Goal: Task Accomplishment & Management: Manage account settings

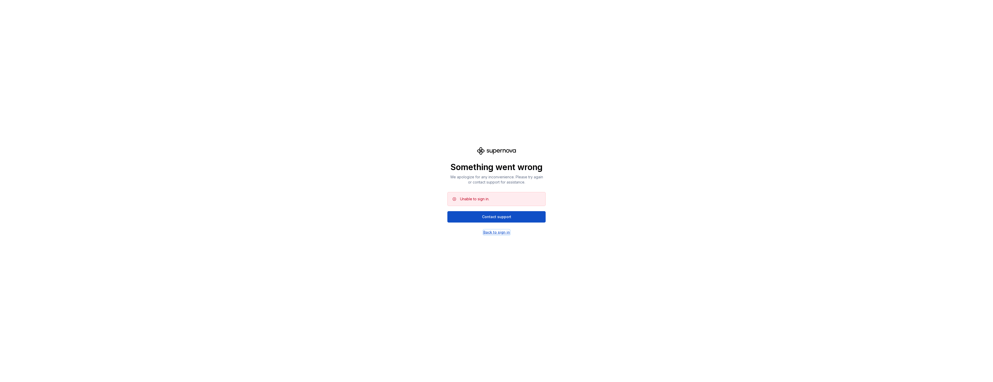
click at [498, 232] on div "Back to sign in" at bounding box center [496, 232] width 27 height 5
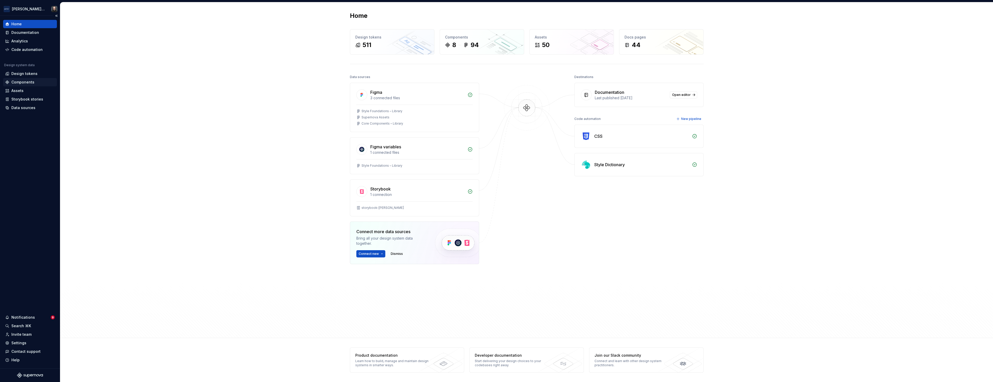
click at [22, 84] on div "Components" at bounding box center [22, 82] width 23 height 5
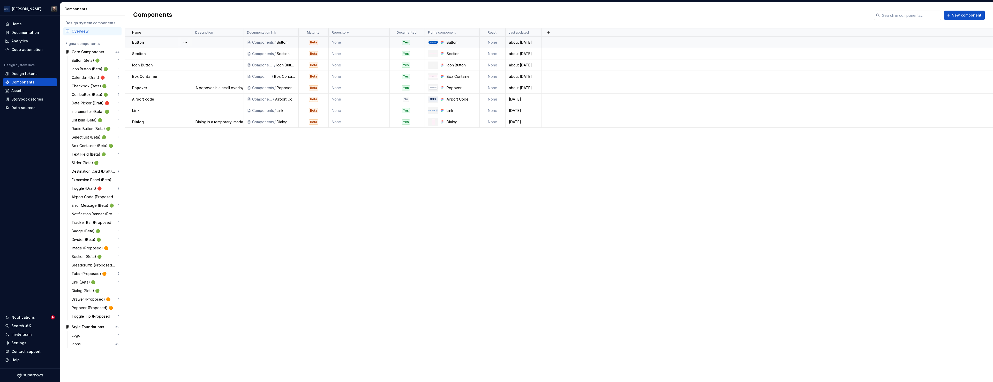
click at [623, 42] on td at bounding box center [767, 42] width 451 height 11
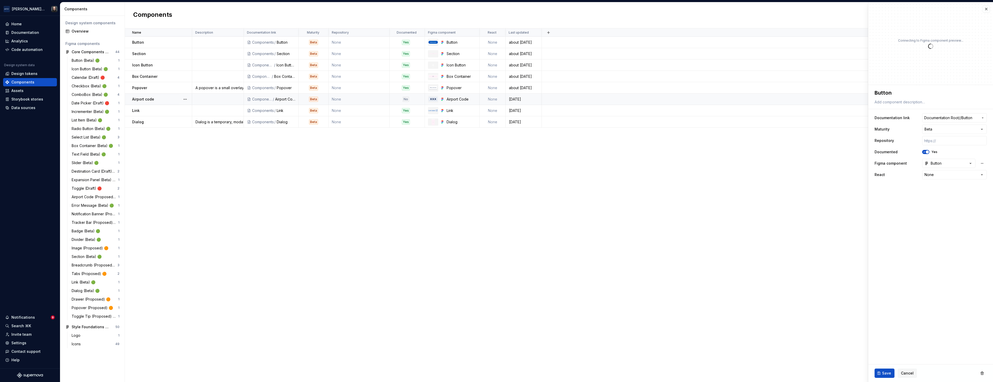
type textarea "*"
click at [549, 33] on button "button" at bounding box center [548, 32] width 7 height 7
click at [535, 43] on div "New custom property" at bounding box center [519, 42] width 39 height 5
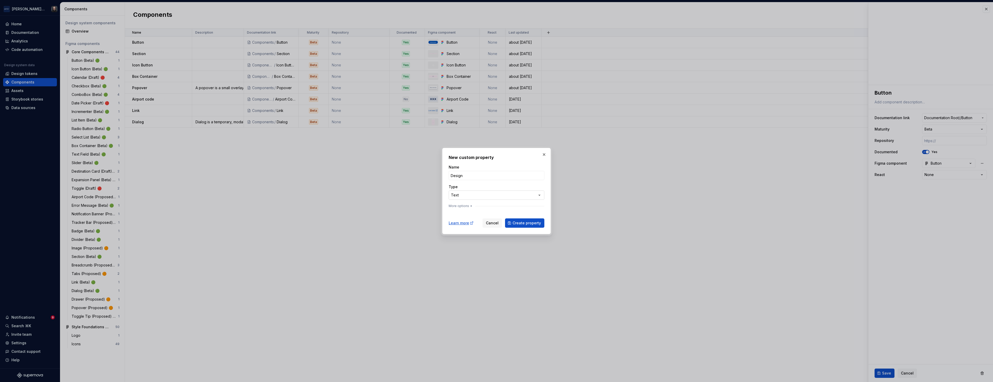
type input "Design"
click at [537, 195] on div "**********" at bounding box center [496, 191] width 993 height 382
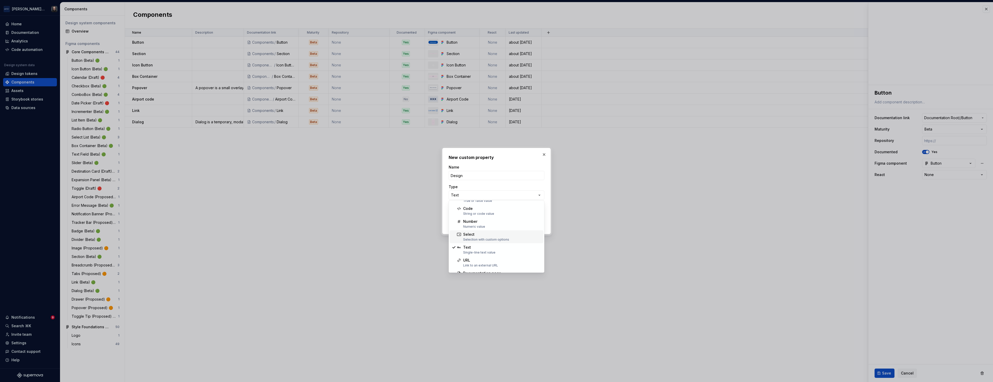
scroll to position [13, 0]
select select "******"
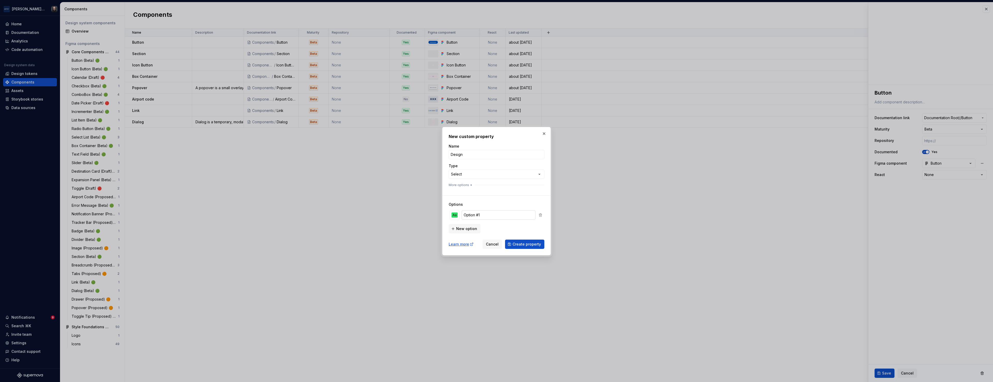
click at [495, 217] on input "Option #1" at bounding box center [499, 215] width 74 height 9
type textarea "*"
click at [471, 229] on span "New option" at bounding box center [466, 228] width 21 height 5
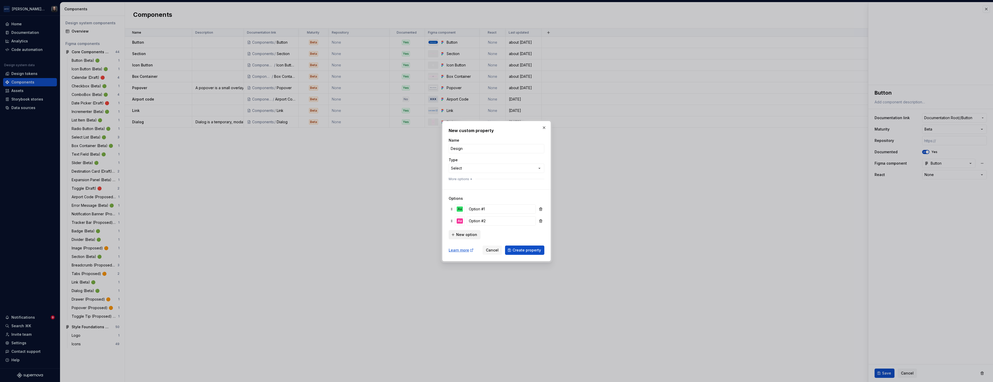
click at [470, 235] on span "New option" at bounding box center [466, 234] width 21 height 5
click at [469, 240] on span "New option" at bounding box center [466, 240] width 21 height 5
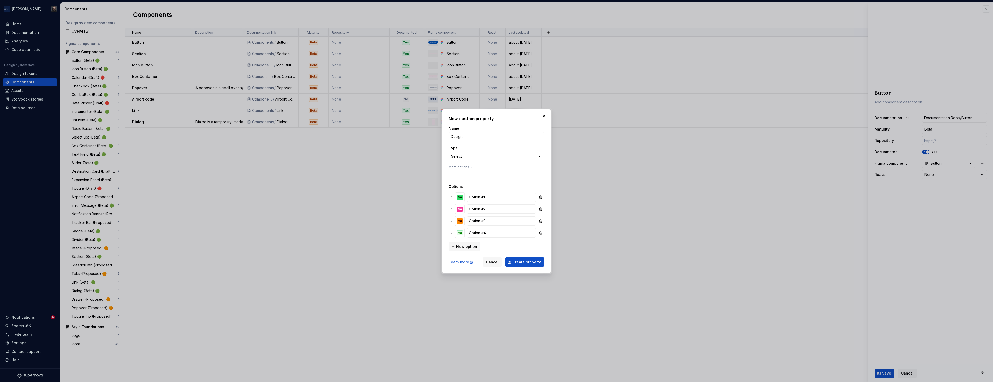
click at [468, 246] on span "New option" at bounding box center [466, 246] width 21 height 5
click at [461, 240] on div "Aa" at bounding box center [460, 238] width 6 height 5
click at [489, 280] on div "Aa" at bounding box center [490, 279] width 6 height 5
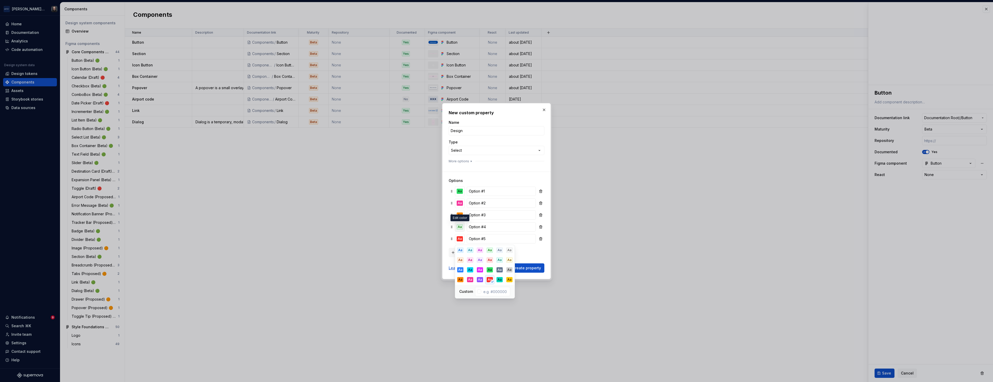
click at [460, 229] on div "Aa" at bounding box center [460, 227] width 6 height 5
click at [488, 249] on div "Aa" at bounding box center [490, 248] width 6 height 5
click at [459, 217] on div "Aa" at bounding box center [460, 215] width 6 height 5
click at [461, 237] on div "Aa" at bounding box center [460, 236] width 6 height 5
click at [460, 205] on div "Aa" at bounding box center [460, 203] width 6 height 5
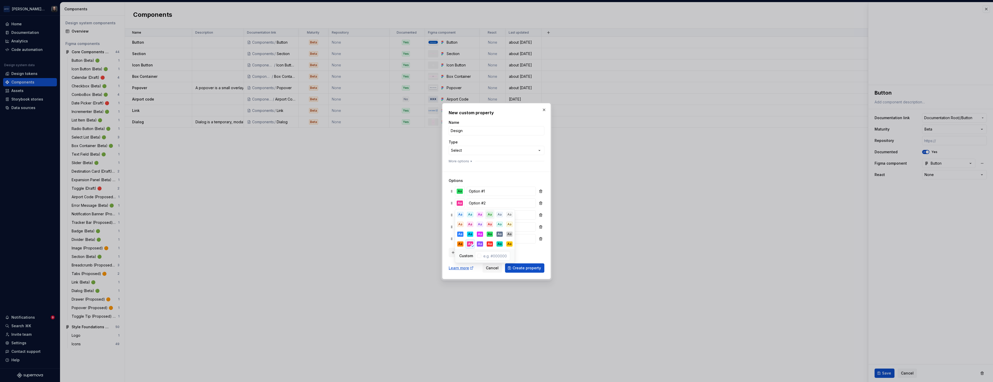
click at [490, 217] on div "Aa" at bounding box center [490, 214] width 6 height 5
click at [507, 178] on h3 "Options" at bounding box center [497, 180] width 96 height 5
click at [488, 192] on input "Option #1" at bounding box center [501, 191] width 69 height 9
type input "Mature"
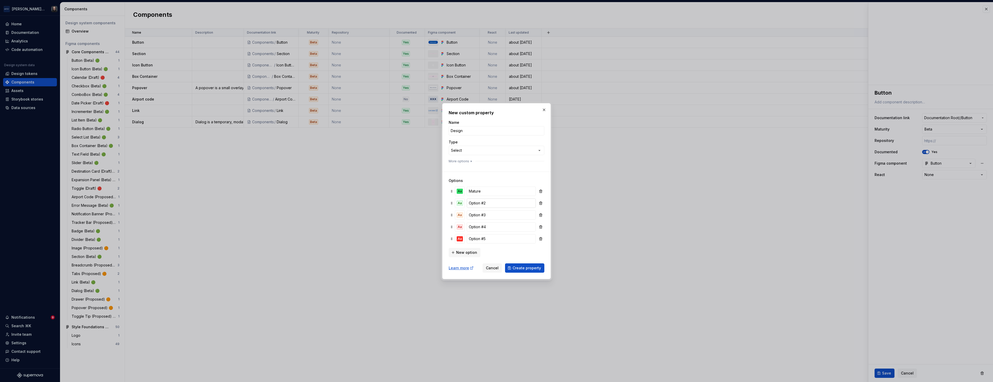
click at [488, 204] on input "Option #2" at bounding box center [501, 203] width 69 height 9
type input "Stable"
click at [486, 215] on input "Option #3" at bounding box center [501, 215] width 69 height 9
type input "Beta"
click at [479, 228] on input "Option #4" at bounding box center [501, 226] width 69 height 9
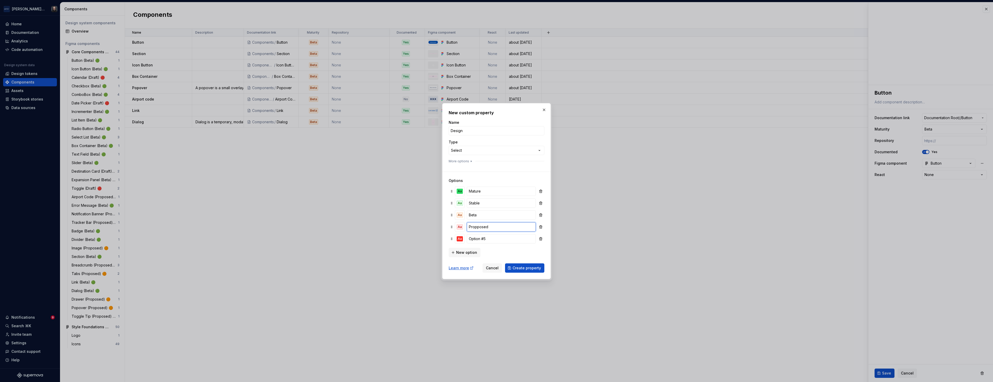
click at [480, 228] on input "Propposed" at bounding box center [501, 226] width 69 height 9
type input "Proposed"
click at [490, 239] on input "Option #5" at bounding box center [501, 238] width 69 height 9
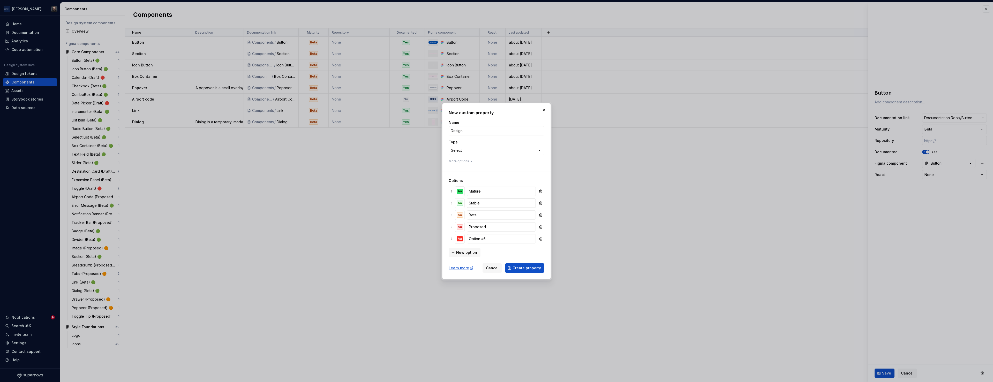
type textarea "*"
type input "Draft"
click at [468, 132] on input "Design" at bounding box center [497, 130] width 96 height 9
type input "Design Maturity"
click at [523, 269] on span "Create property" at bounding box center [527, 268] width 28 height 5
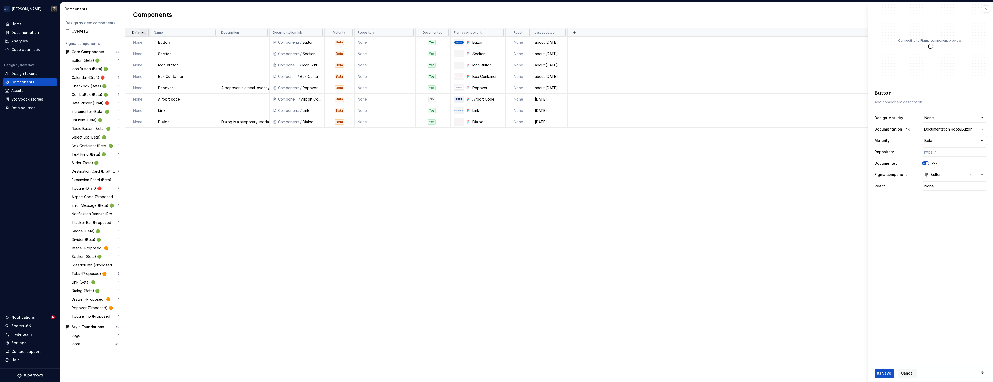
type textarea "*"
click at [347, 33] on html "Porter Airlines Home Documentation Analytics Code automation Design system data…" at bounding box center [496, 191] width 993 height 382
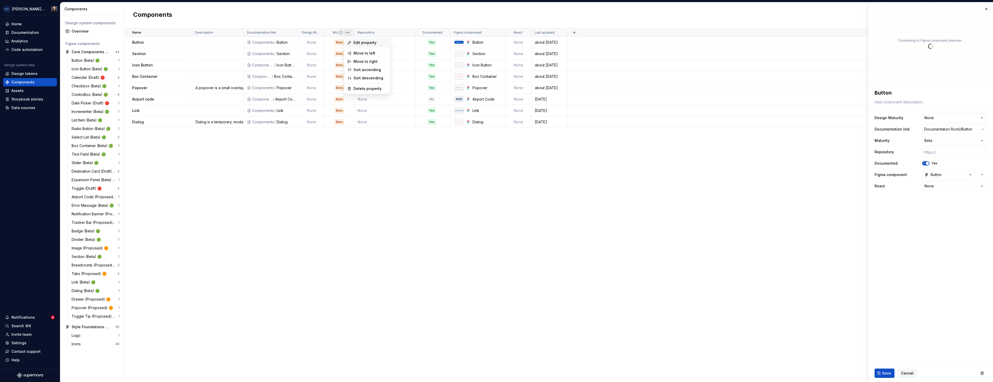
click at [360, 42] on span "Edit property" at bounding box center [371, 42] width 34 height 5
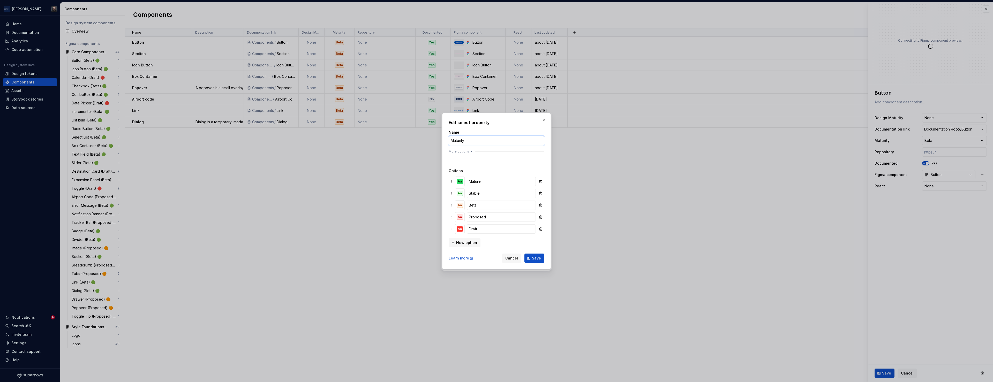
click at [451, 141] on input "Maturity" at bounding box center [497, 140] width 96 height 9
type input "Code Maturity"
click at [536, 258] on span "Save" at bounding box center [536, 258] width 9 height 5
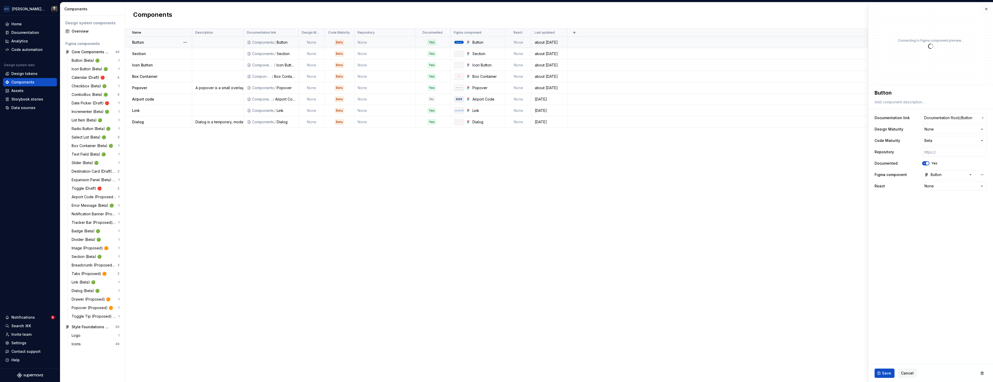
click at [313, 42] on td "None" at bounding box center [312, 42] width 26 height 11
click at [676, 43] on td at bounding box center [781, 42] width 426 height 11
type textarea "*"
click at [938, 130] on html "Porter Airlines Home Documentation Analytics Code automation Design system data…" at bounding box center [496, 191] width 993 height 382
select select "**********"
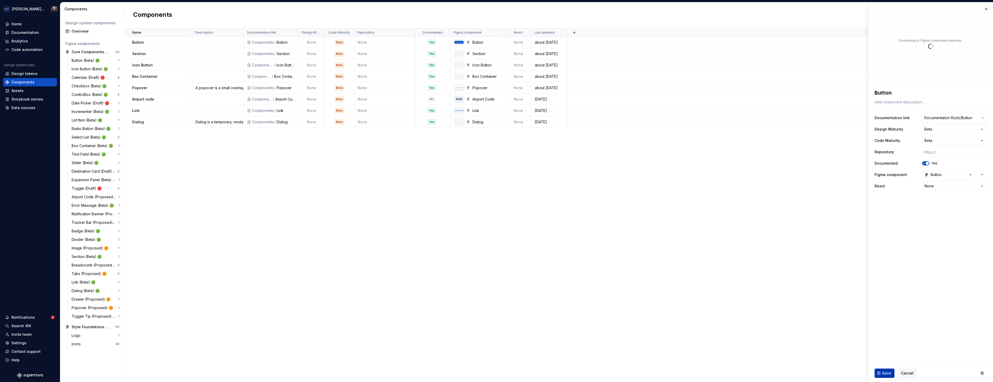
click at [889, 372] on span "Save" at bounding box center [886, 373] width 9 height 5
type textarea "*"
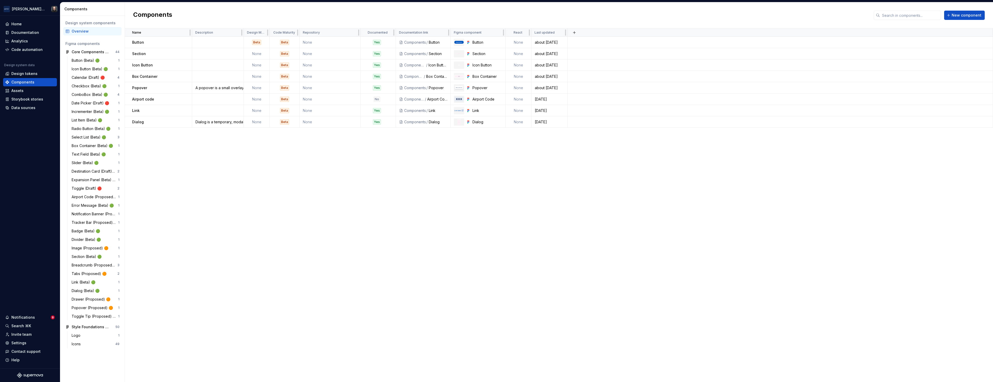
drag, startPoint x: 279, startPoint y: 32, endPoint x: 138, endPoint y: 1, distance: 144.2
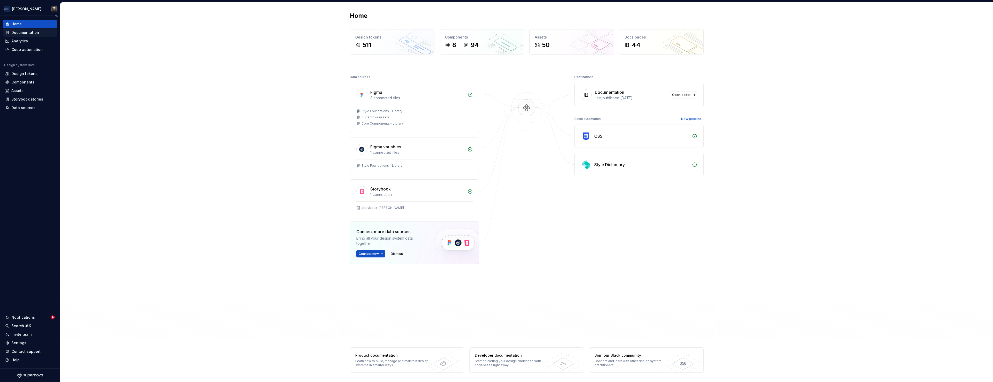
click at [23, 33] on div "Documentation" at bounding box center [25, 32] width 28 height 5
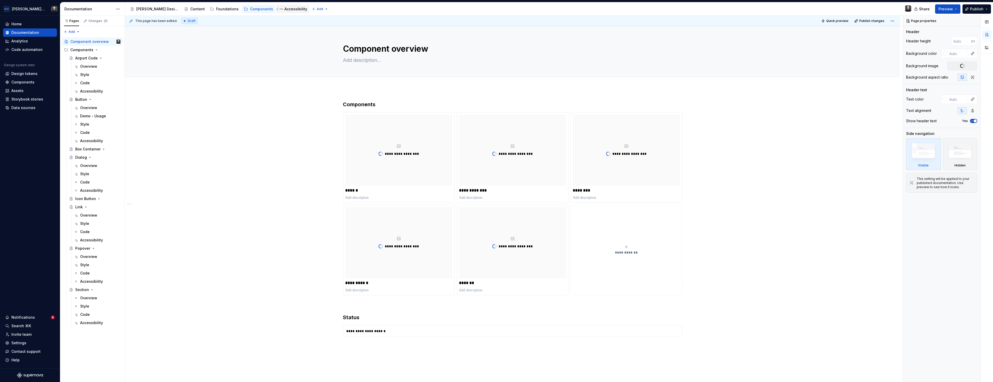
click at [285, 10] on div "Accessibility" at bounding box center [296, 8] width 23 height 5
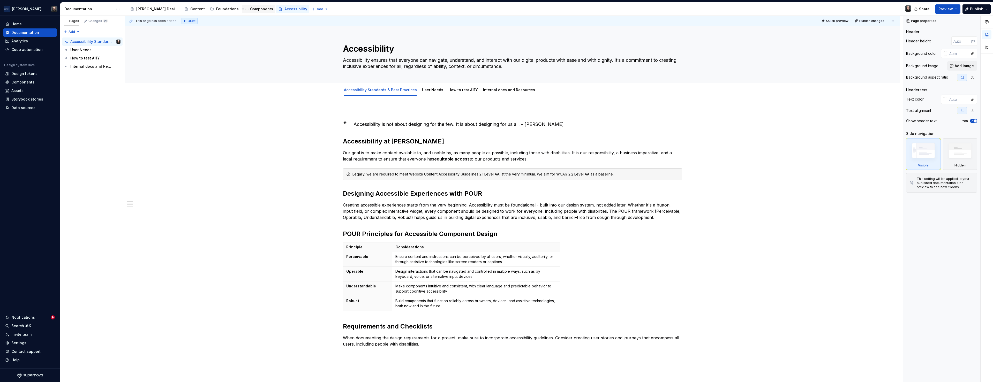
click at [250, 9] on div "Components" at bounding box center [261, 8] width 23 height 5
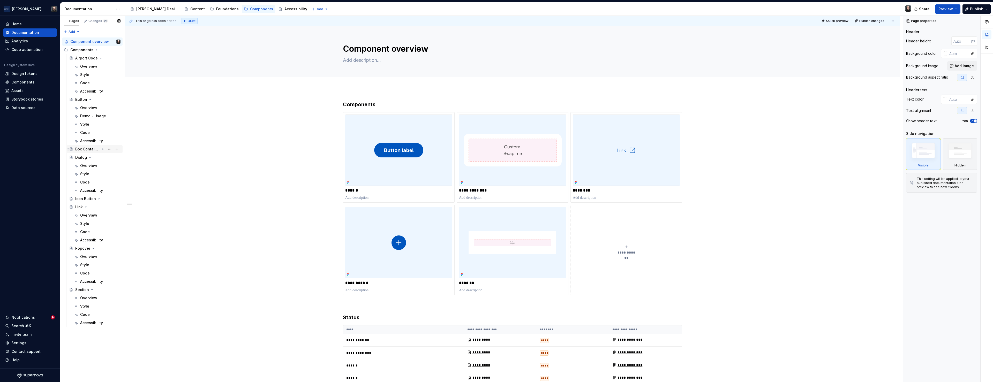
click at [102, 149] on icon "Page tree" at bounding box center [103, 149] width 4 height 4
click at [99, 232] on icon "Page tree" at bounding box center [99, 232] width 4 height 4
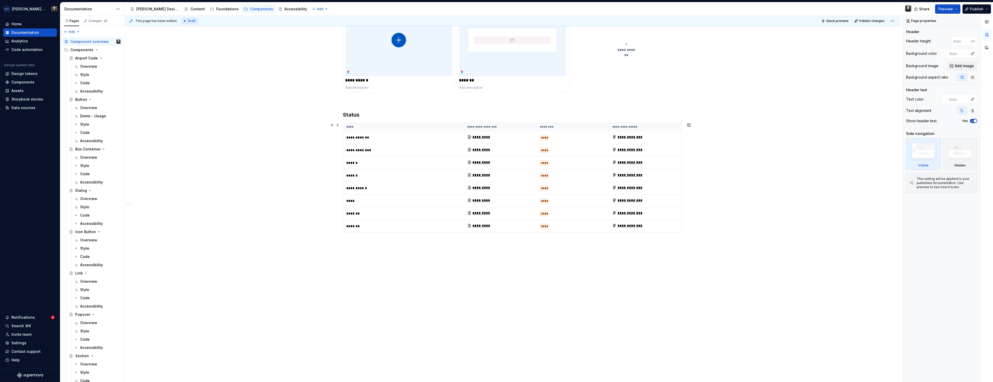
scroll to position [120, 0]
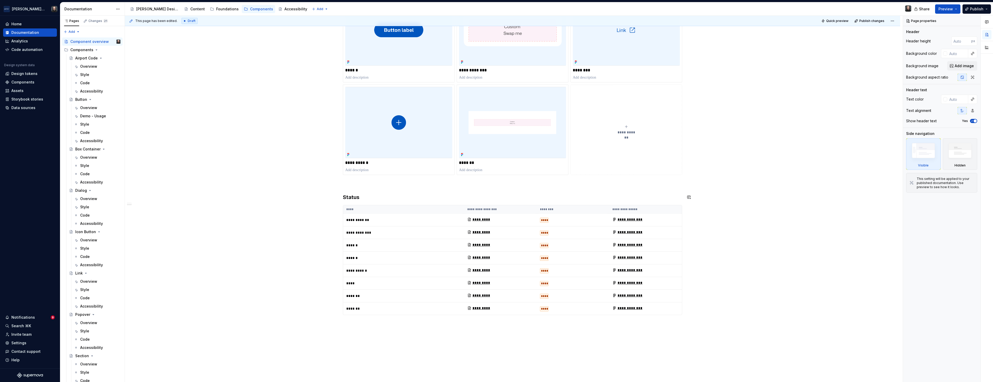
drag, startPoint x: 286, startPoint y: 204, endPoint x: 311, endPoint y: 205, distance: 24.9
click at [286, 204] on div "**********" at bounding box center [514, 199] width 778 height 367
click at [260, 209] on div "**********" at bounding box center [513, 217] width 776 height 499
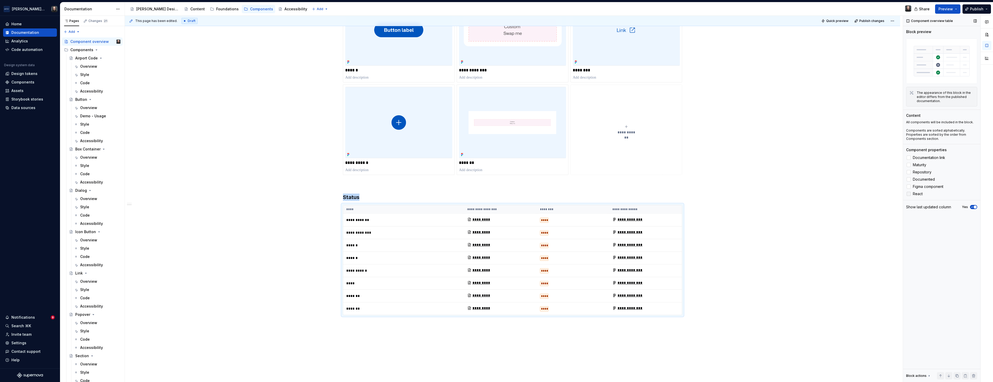
click at [909, 194] on div at bounding box center [909, 194] width 4 height 4
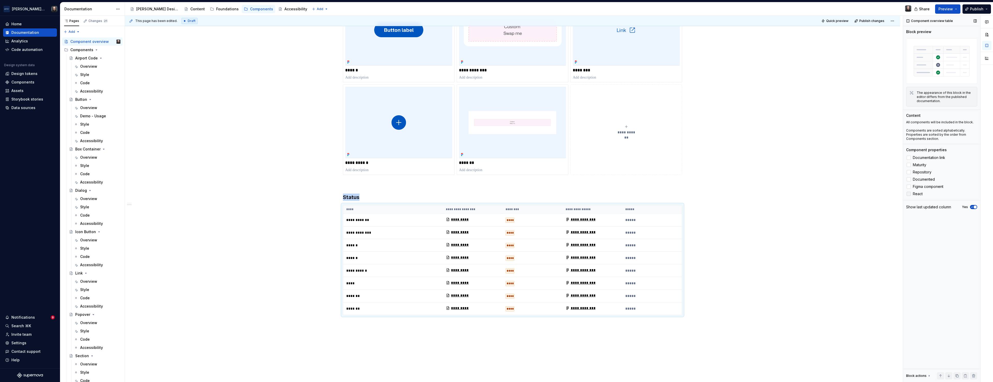
click at [909, 194] on icon at bounding box center [909, 194] width 0 height 0
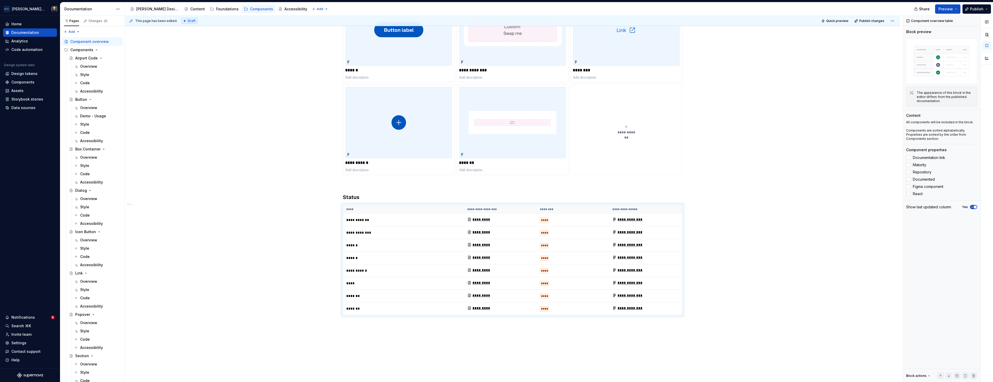
type textarea "*"
